Goal: Transaction & Acquisition: Purchase product/service

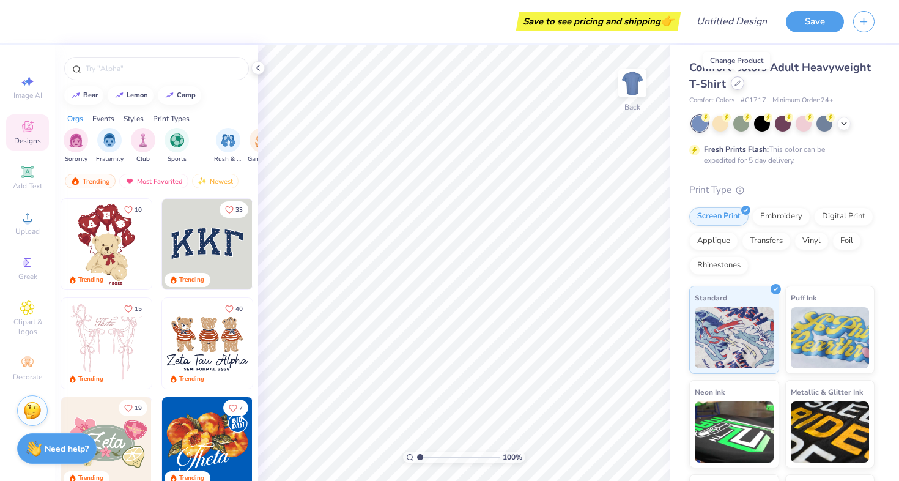
click at [733, 83] on div at bounding box center [737, 82] width 13 height 13
click at [739, 81] on icon at bounding box center [737, 83] width 5 height 5
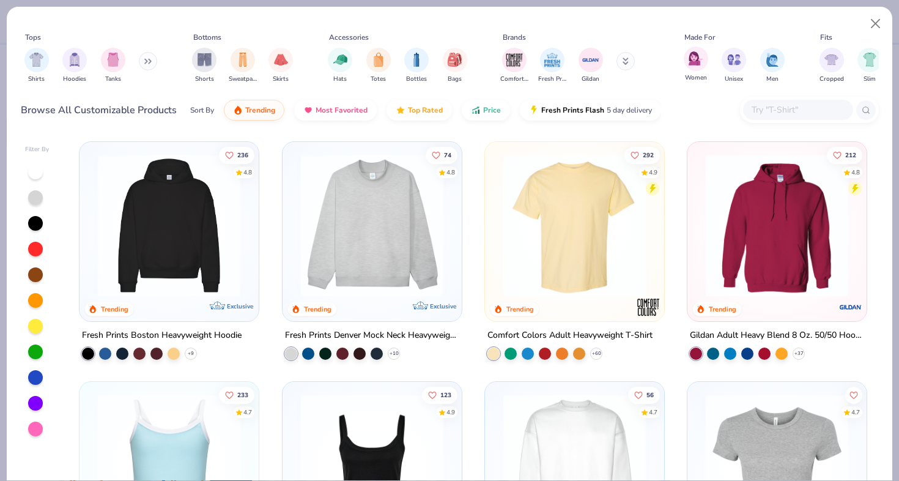
click at [689, 74] on span "Women" at bounding box center [696, 77] width 22 height 9
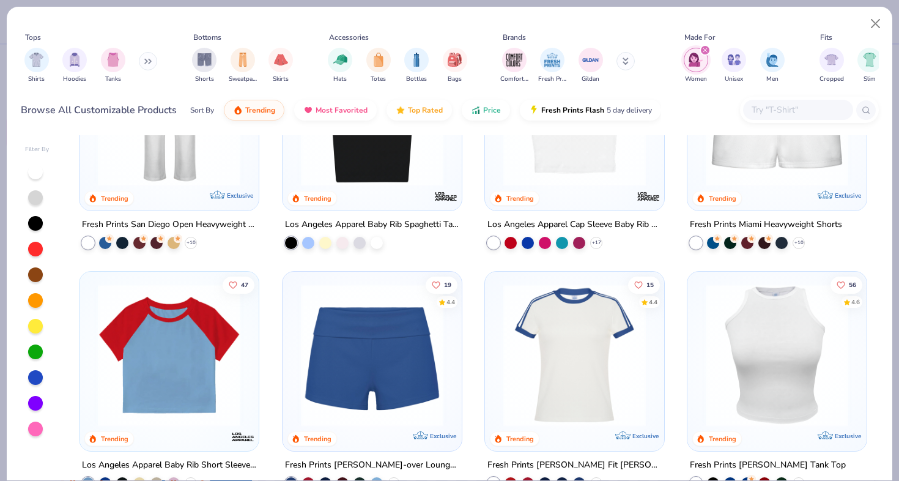
scroll to position [609, 0]
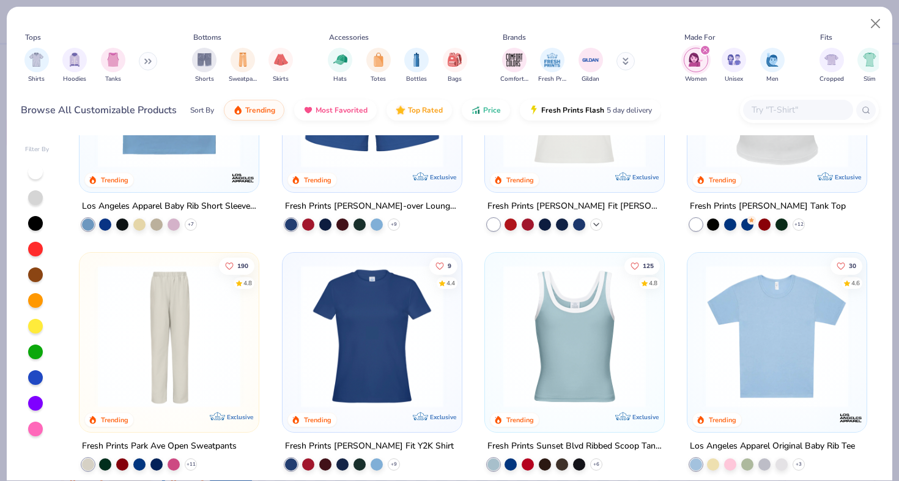
click at [596, 222] on icon at bounding box center [596, 225] width 10 height 10
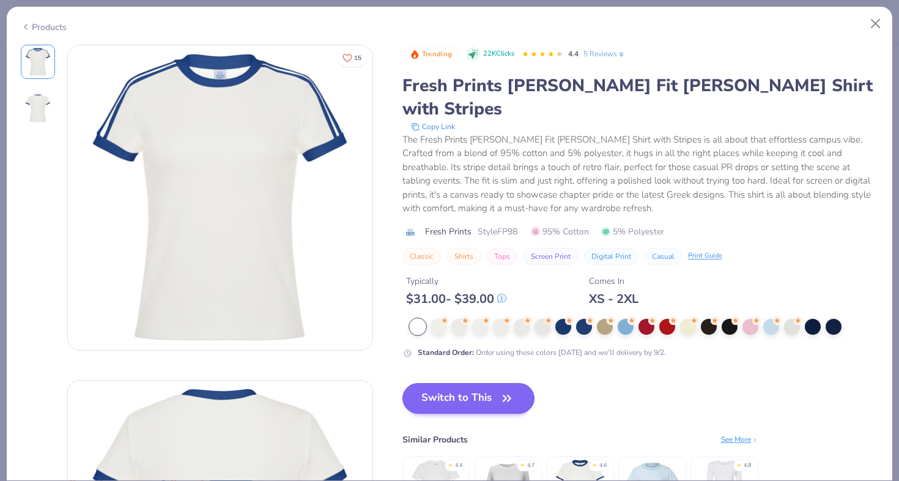
click at [472, 383] on button "Switch to This" at bounding box center [468, 398] width 133 height 31
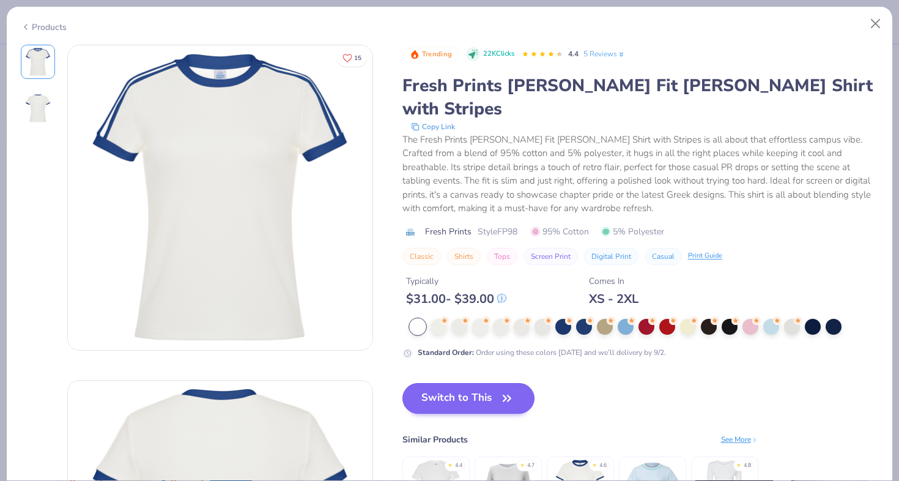
click at [498, 383] on button "Switch to This" at bounding box center [468, 398] width 133 height 31
click at [509, 389] on icon "button" at bounding box center [506, 397] width 17 height 17
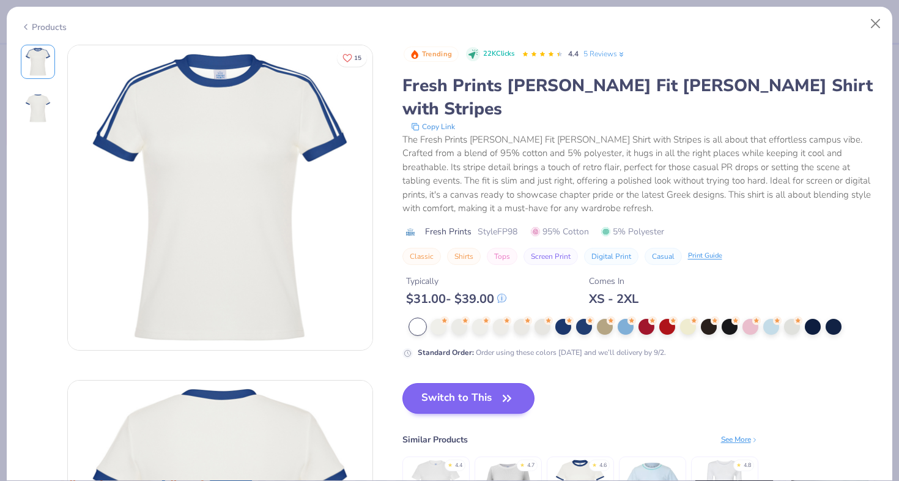
click at [509, 389] on icon "button" at bounding box center [506, 397] width 17 height 17
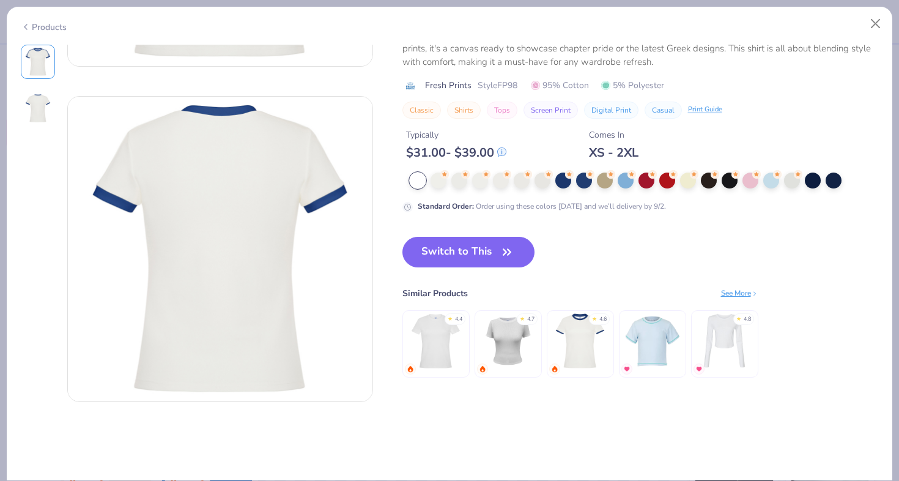
click at [592, 325] on img at bounding box center [580, 341] width 58 height 58
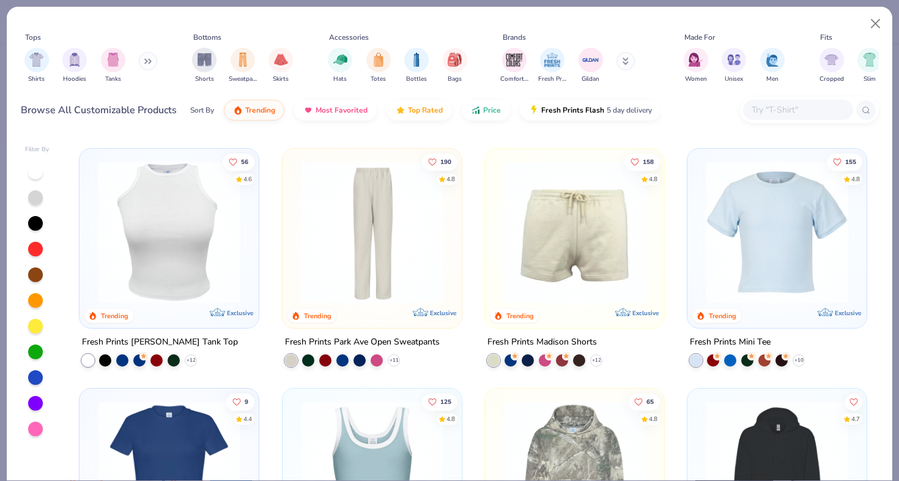
scroll to position [1148, 0]
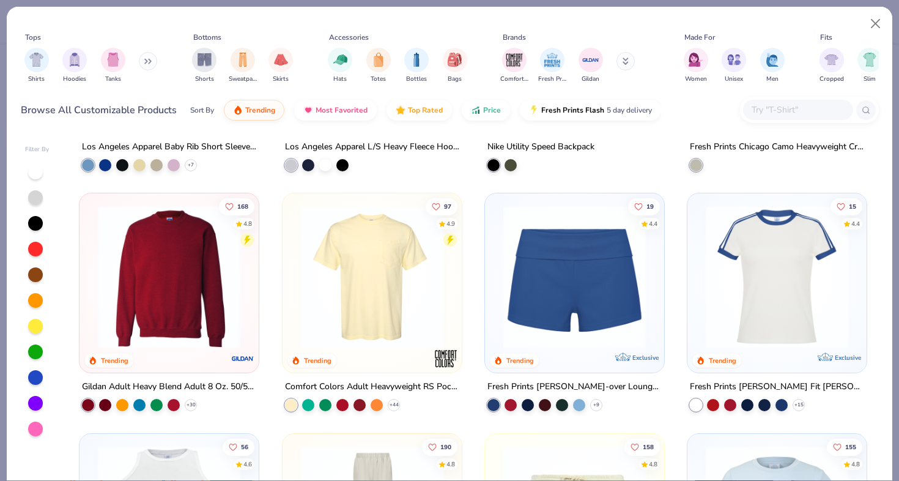
click at [743, 255] on img at bounding box center [776, 276] width 155 height 142
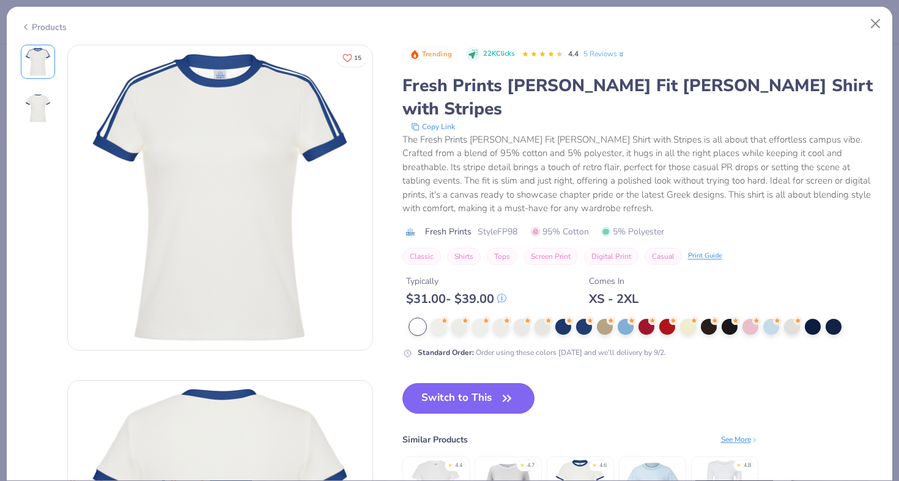
click at [582, 458] on img at bounding box center [580, 487] width 58 height 58
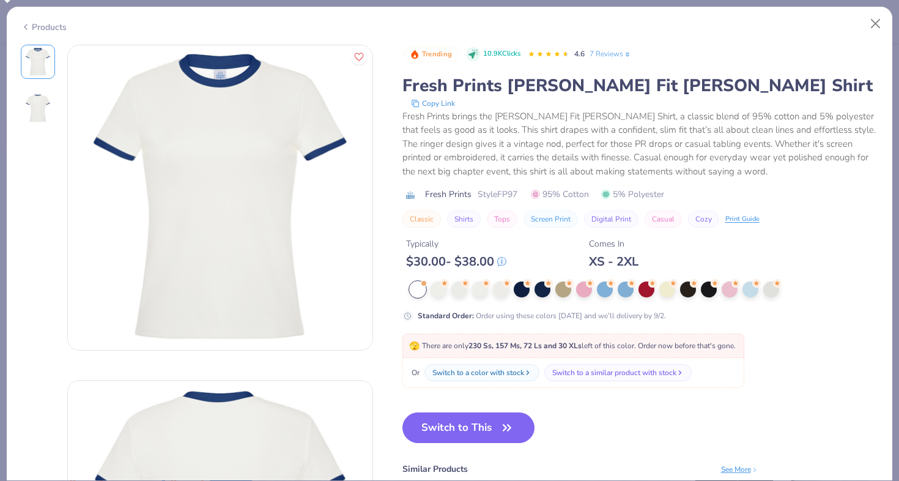
click at [452, 290] on div at bounding box center [459, 289] width 16 height 16
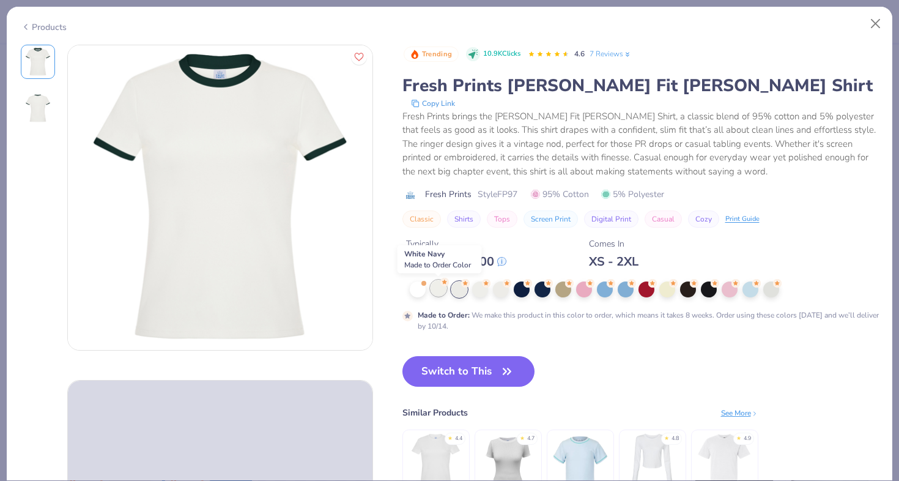
click at [441, 290] on div at bounding box center [438, 288] width 16 height 16
click at [482, 293] on div at bounding box center [480, 288] width 16 height 16
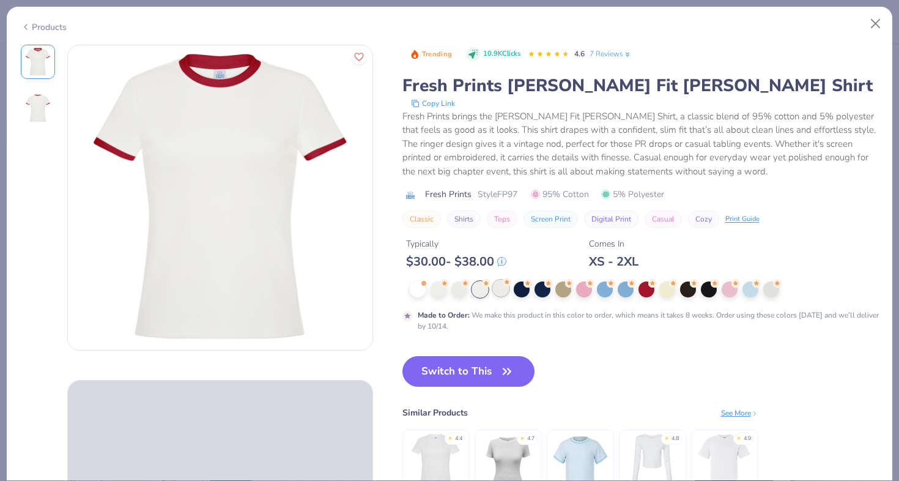
click at [508, 289] on div at bounding box center [501, 288] width 16 height 16
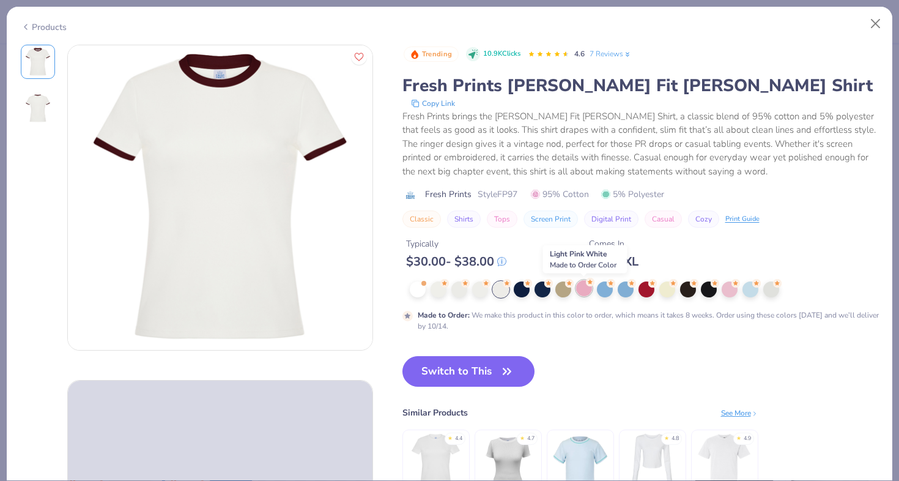
click at [449, 286] on circle at bounding box center [444, 283] width 9 height 9
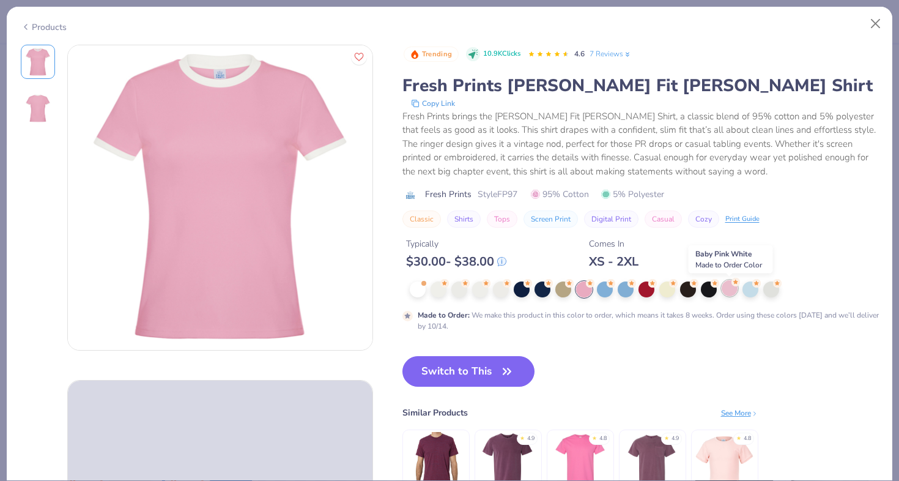
click at [725, 289] on div at bounding box center [730, 288] width 16 height 16
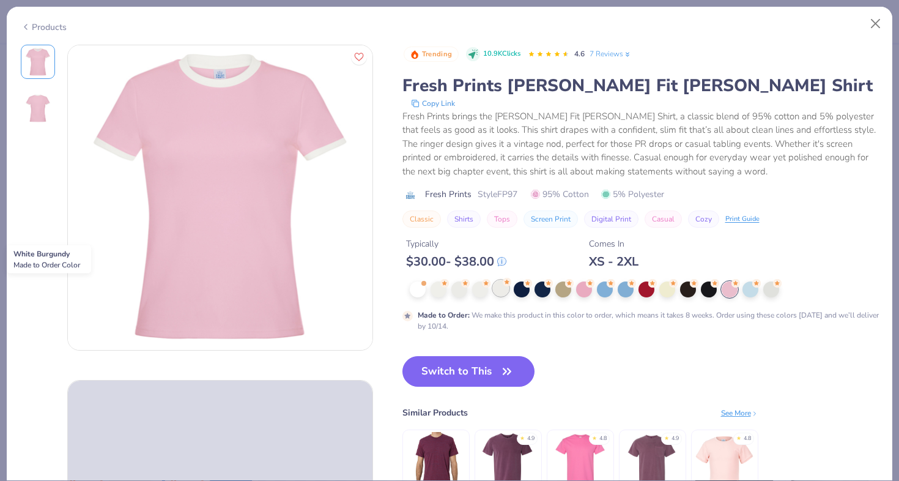
click at [497, 289] on div at bounding box center [501, 288] width 16 height 16
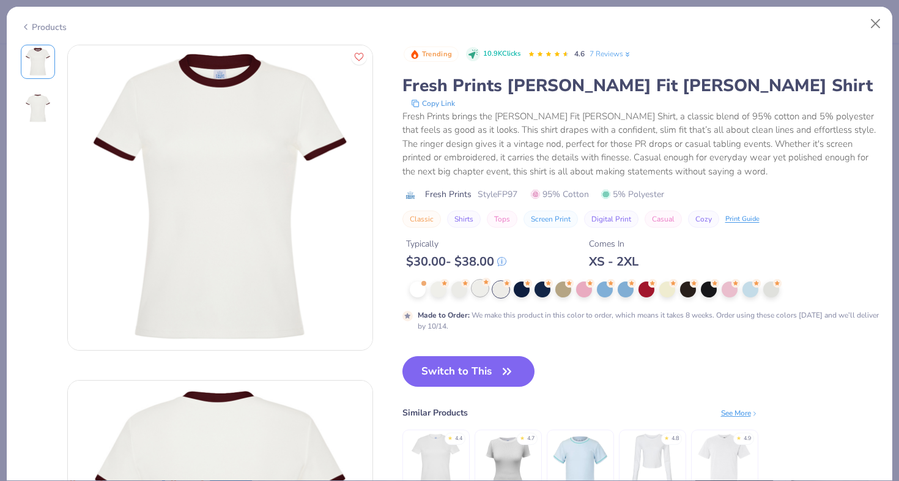
click at [477, 287] on div at bounding box center [480, 288] width 16 height 16
click at [456, 287] on div at bounding box center [459, 288] width 16 height 16
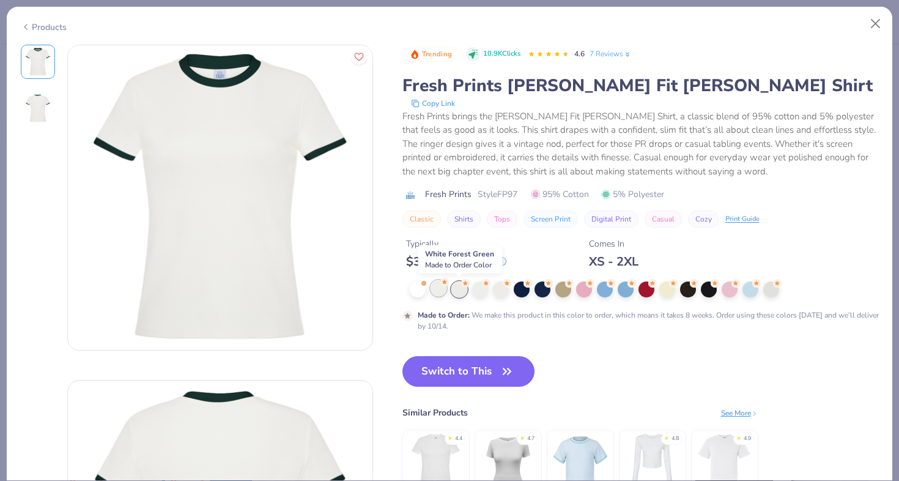
click at [439, 288] on div at bounding box center [438, 288] width 16 height 16
click at [447, 374] on button "Switch to This" at bounding box center [468, 371] width 133 height 31
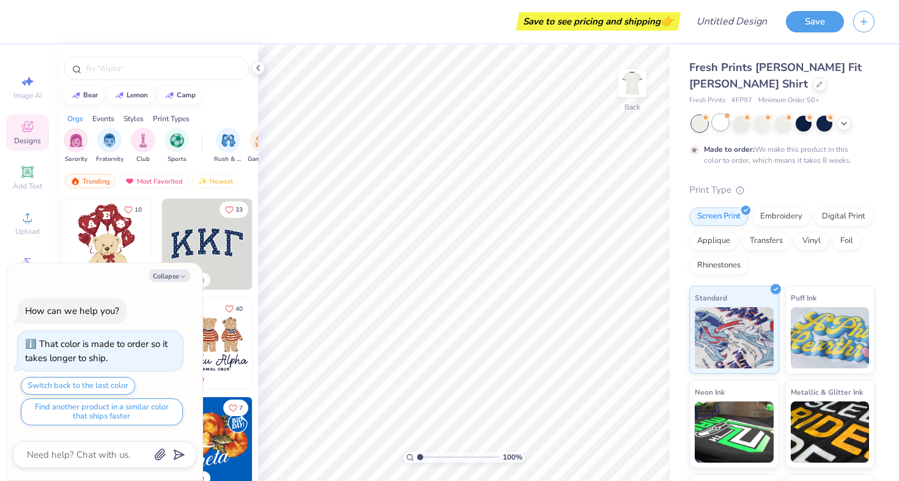
click at [719, 116] on div at bounding box center [720, 122] width 16 height 16
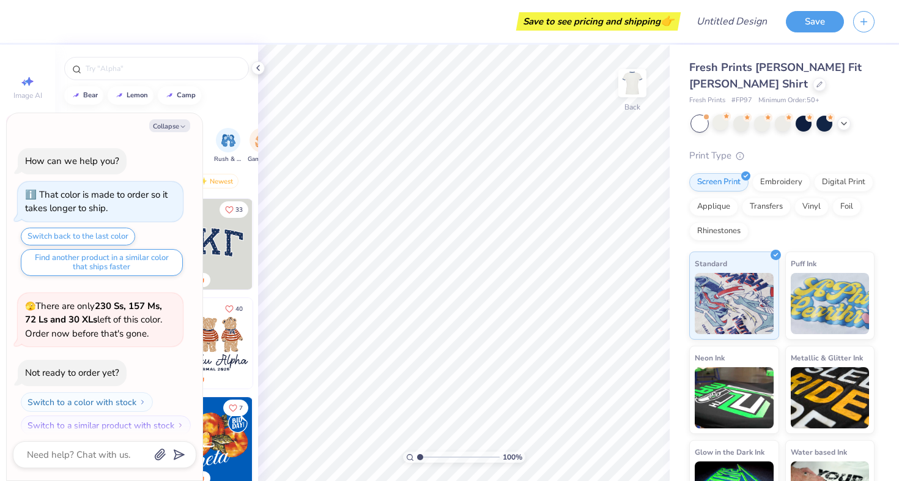
scroll to position [225, 0]
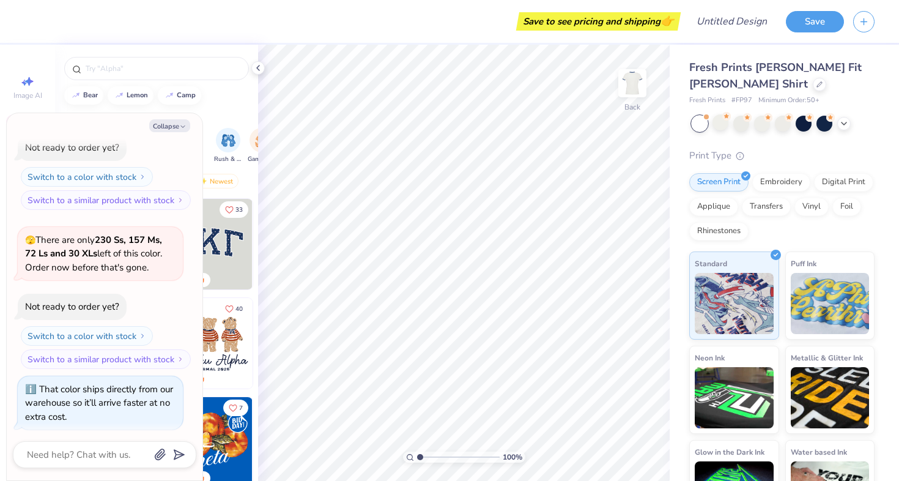
click at [719, 116] on div at bounding box center [720, 122] width 16 height 16
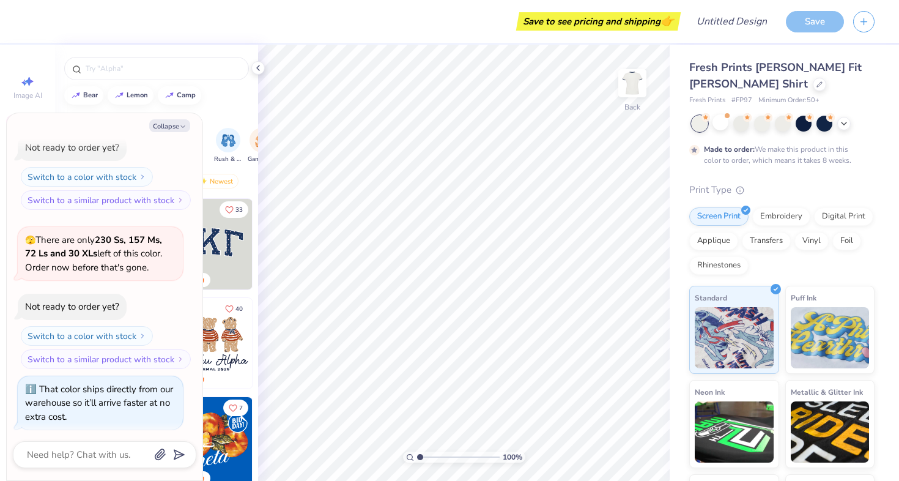
scroll to position [326, 0]
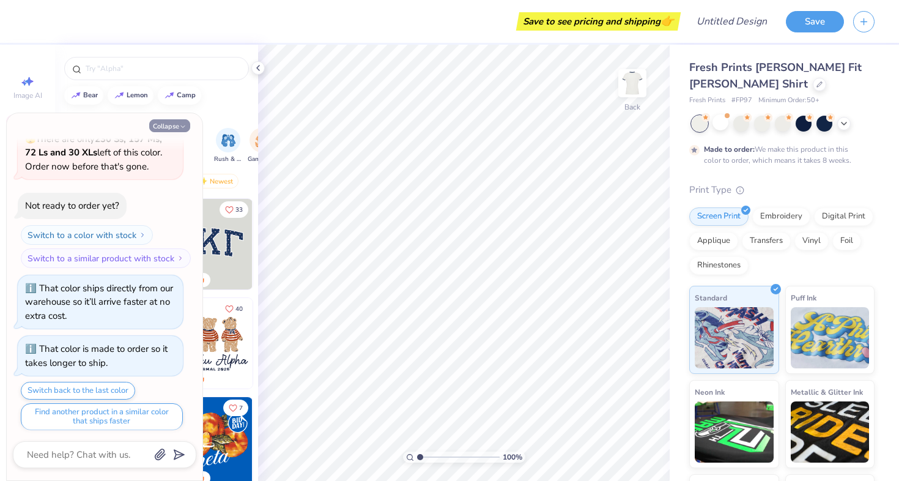
click at [180, 124] on icon "button" at bounding box center [182, 126] width 7 height 7
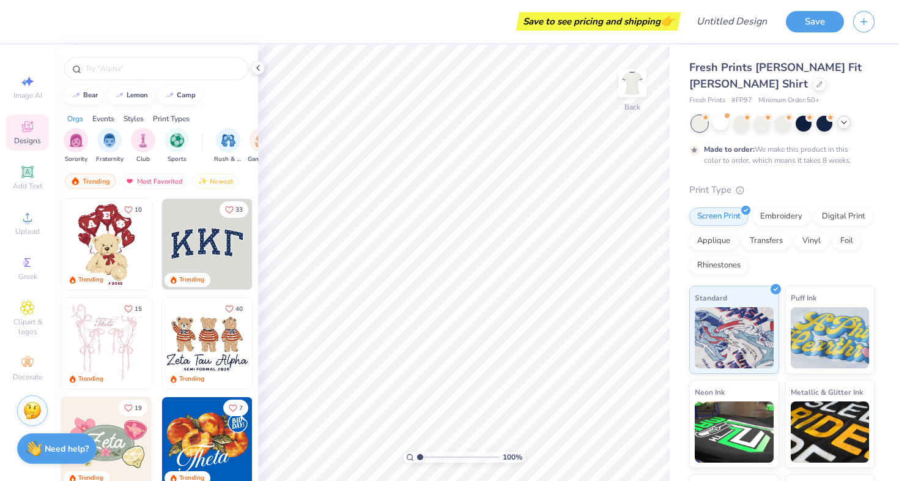
click at [840, 124] on icon at bounding box center [844, 122] width 10 height 10
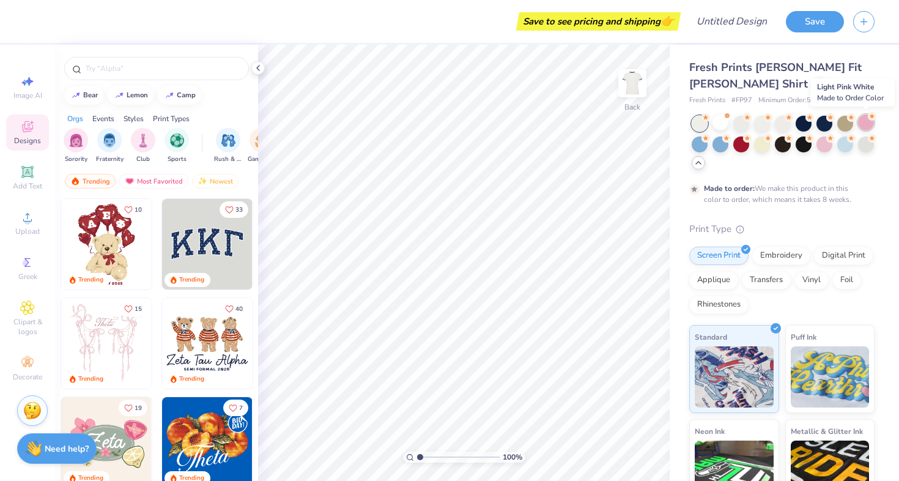
click at [868, 123] on div at bounding box center [866, 122] width 16 height 16
click at [821, 146] on div at bounding box center [824, 143] width 16 height 16
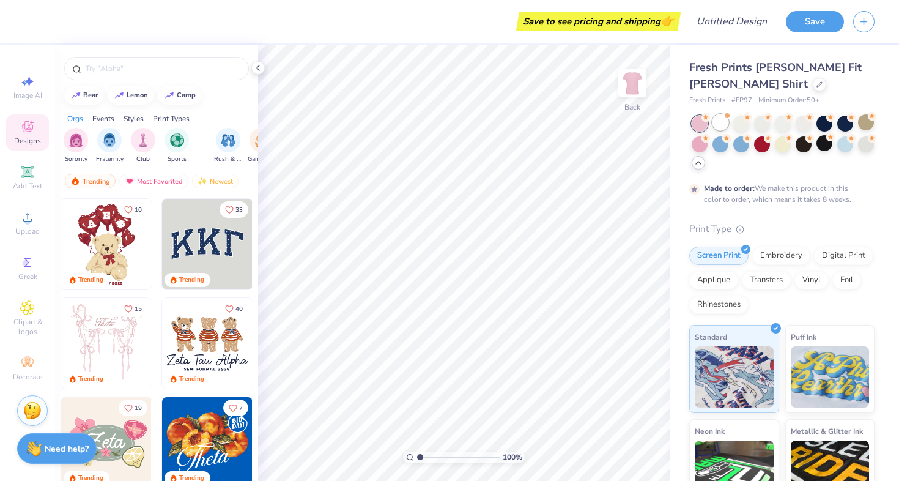
click at [728, 122] on div at bounding box center [720, 122] width 16 height 16
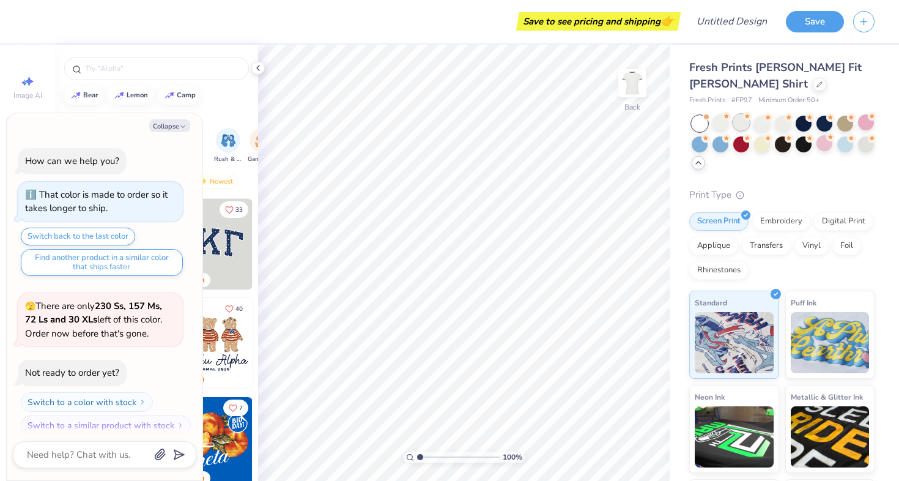
scroll to position [544, 0]
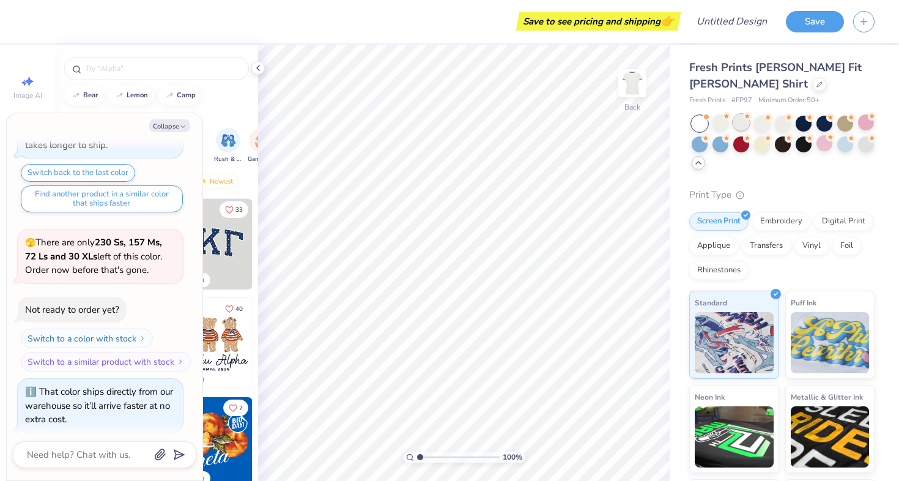
click at [745, 122] on div at bounding box center [741, 122] width 16 height 16
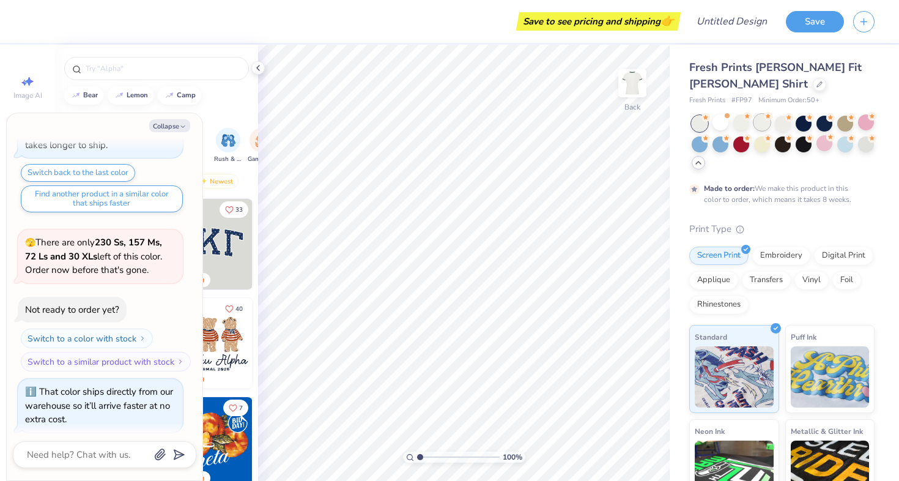
scroll to position [644, 0]
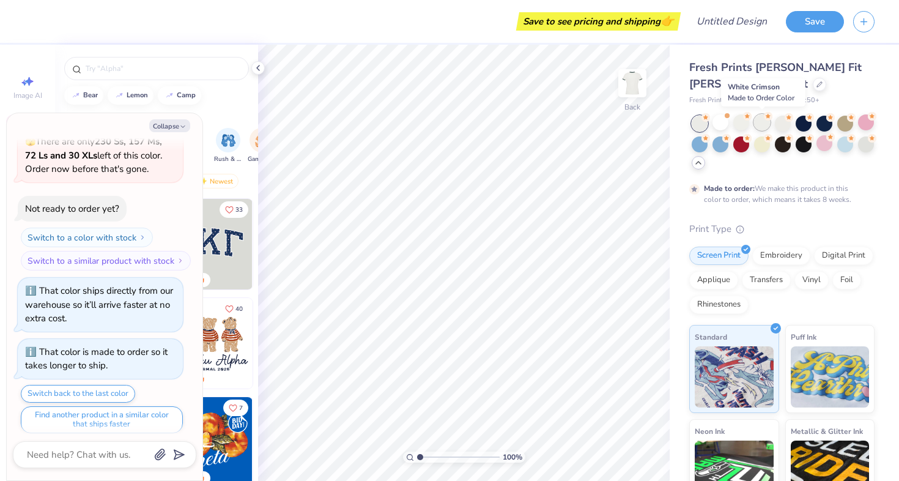
click at [765, 122] on div at bounding box center [762, 122] width 16 height 16
click at [780, 121] on div at bounding box center [783, 122] width 16 height 16
click at [256, 70] on icon at bounding box center [258, 68] width 10 height 10
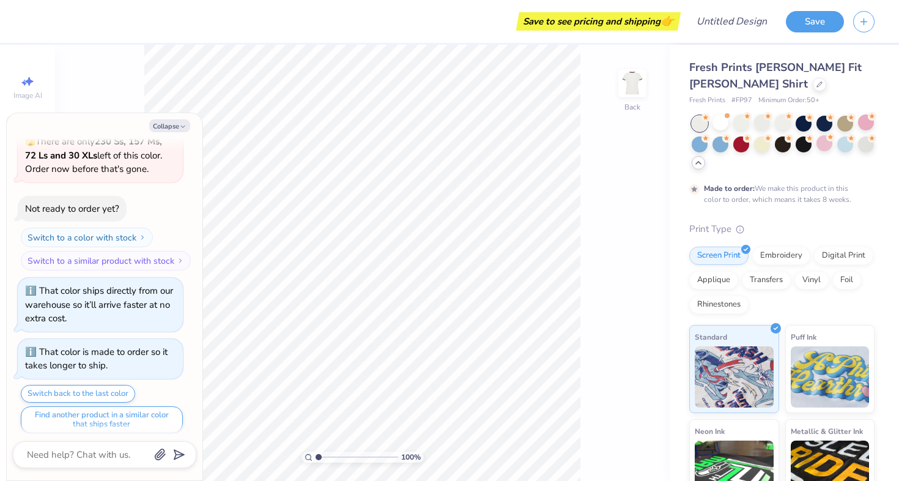
type textarea "x"
